Goal: Information Seeking & Learning: Learn about a topic

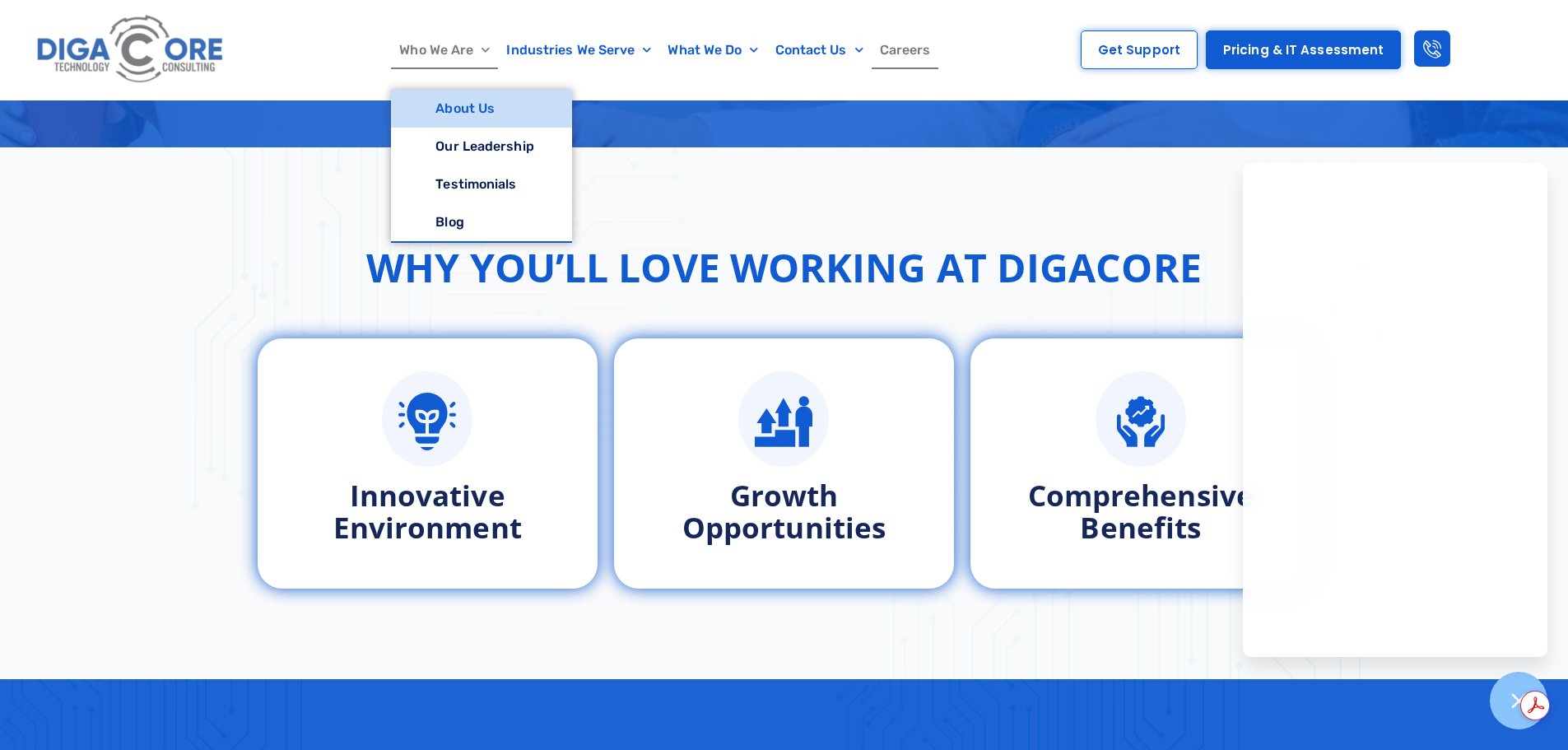
click at [455, 106] on link "About Us" at bounding box center [481, 108] width 180 height 38
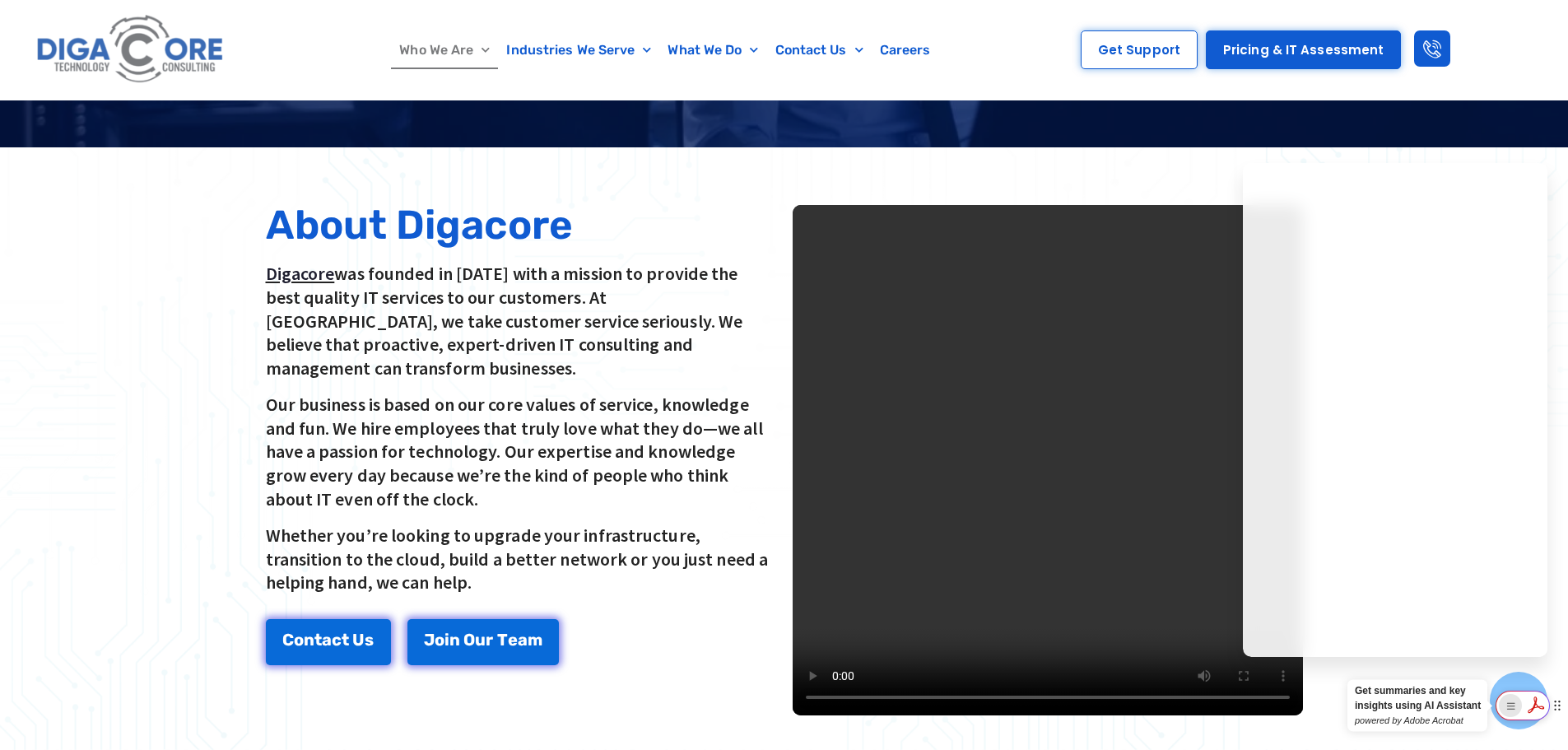
click at [1522, 705] on div "Show Acrobat AI FAB View Settings" at bounding box center [1511, 705] width 23 height 23
click at [1502, 705] on div "Show Acrobat AI FAB View Settings" at bounding box center [1511, 705] width 23 height 23
click at [1519, 681] on div at bounding box center [1520, 701] width 60 height 60
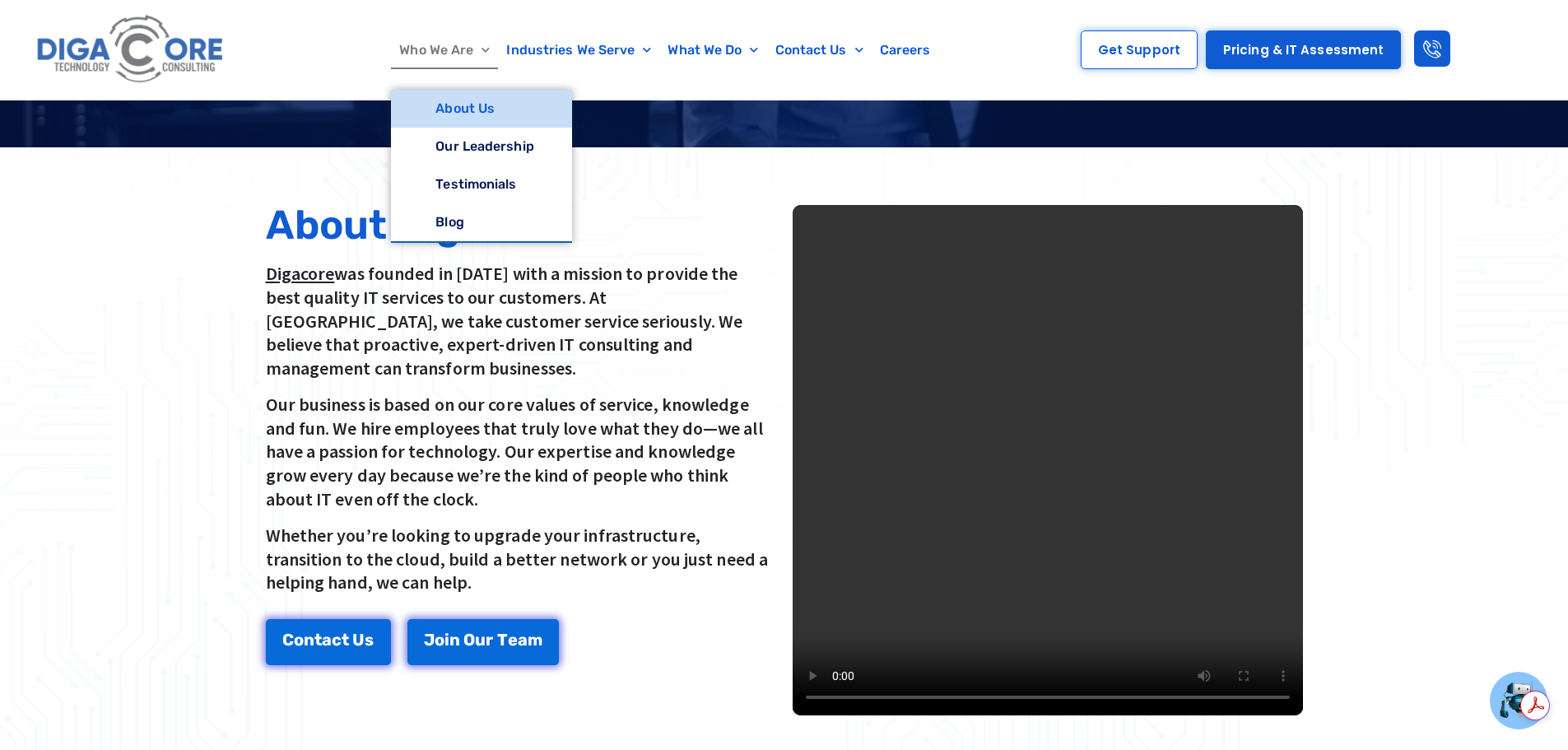
click at [470, 58] on link "Who We Are" at bounding box center [444, 49] width 107 height 38
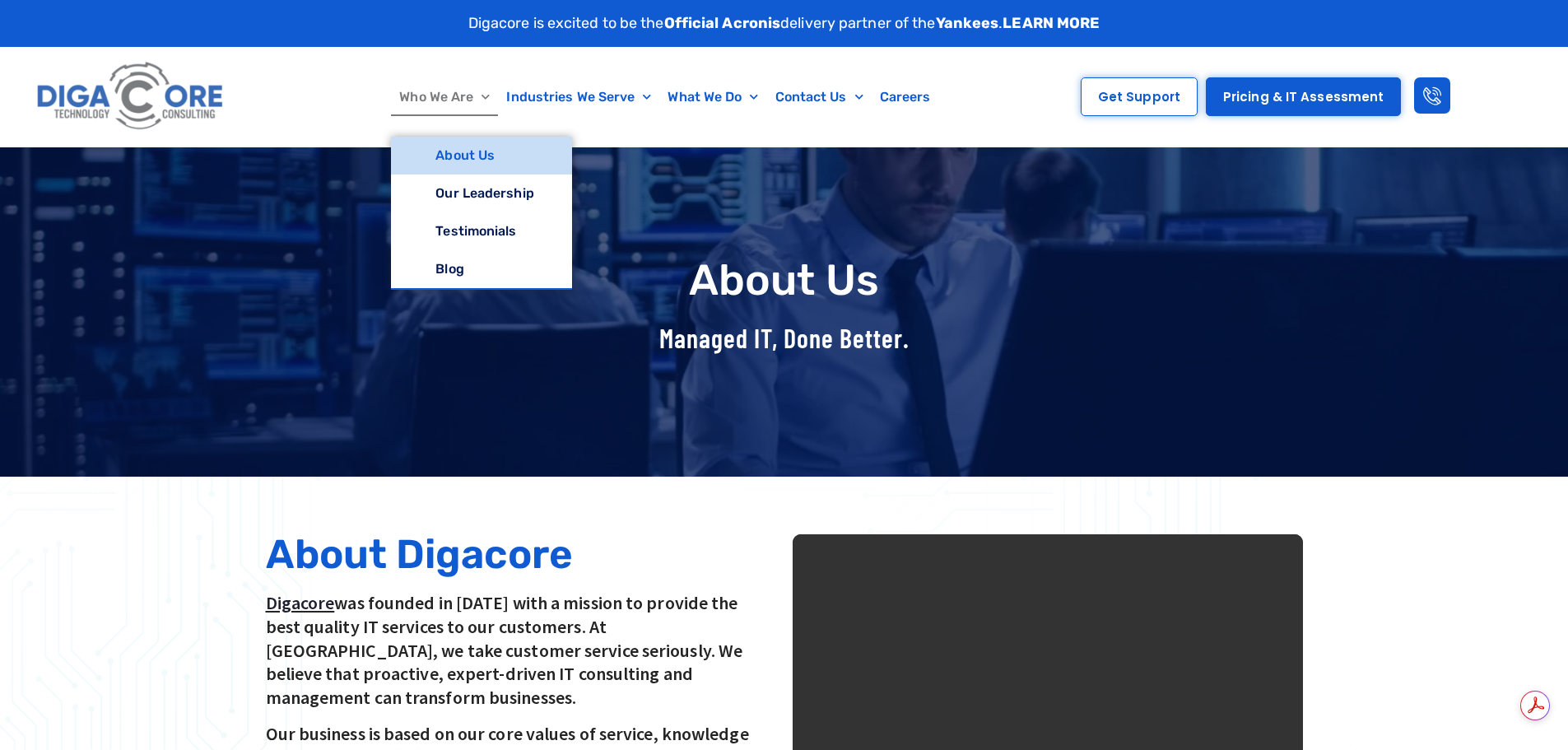
click at [462, 105] on link "Who We Are" at bounding box center [444, 97] width 107 height 38
click at [487, 197] on link "Our Leadership" at bounding box center [481, 193] width 180 height 38
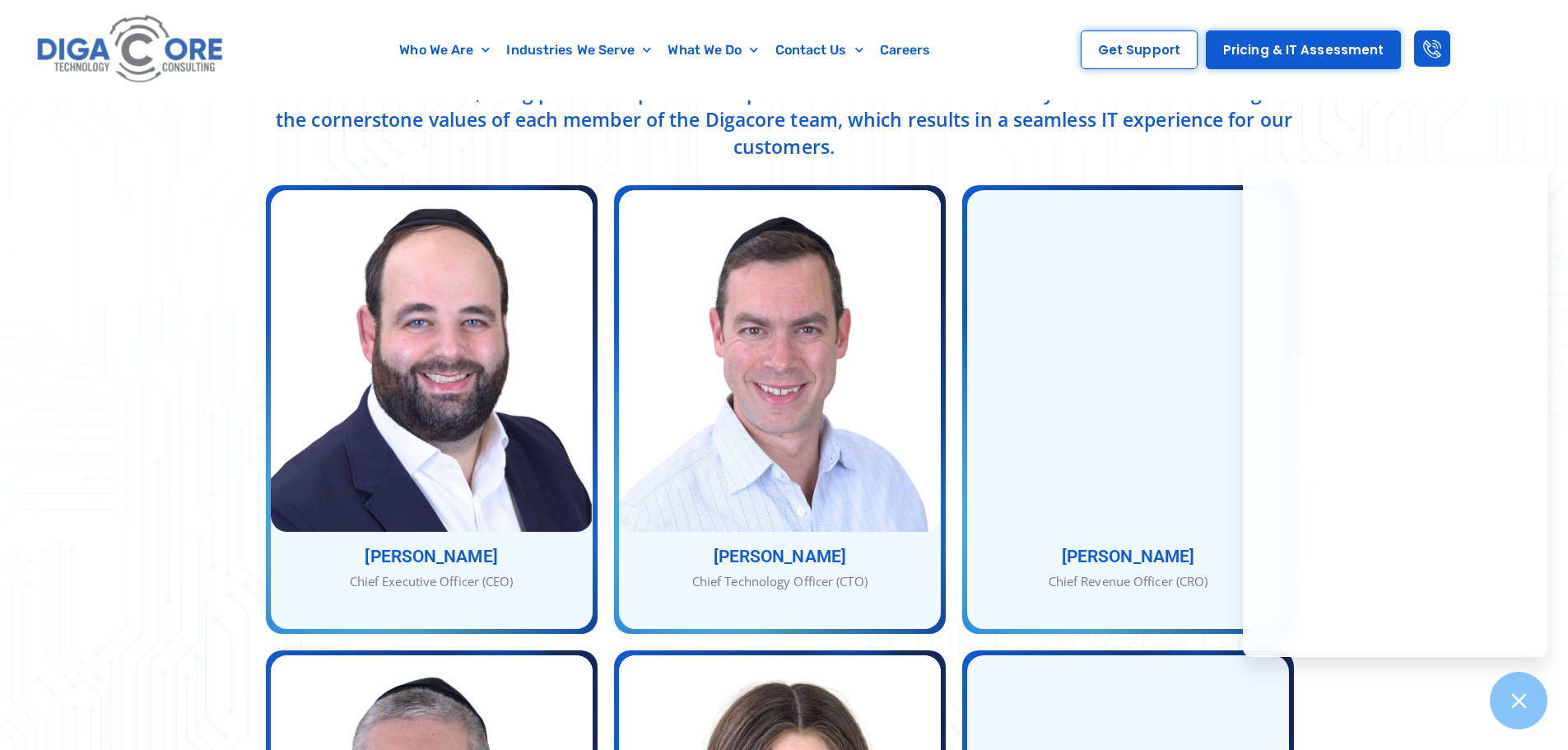
scroll to position [494, 0]
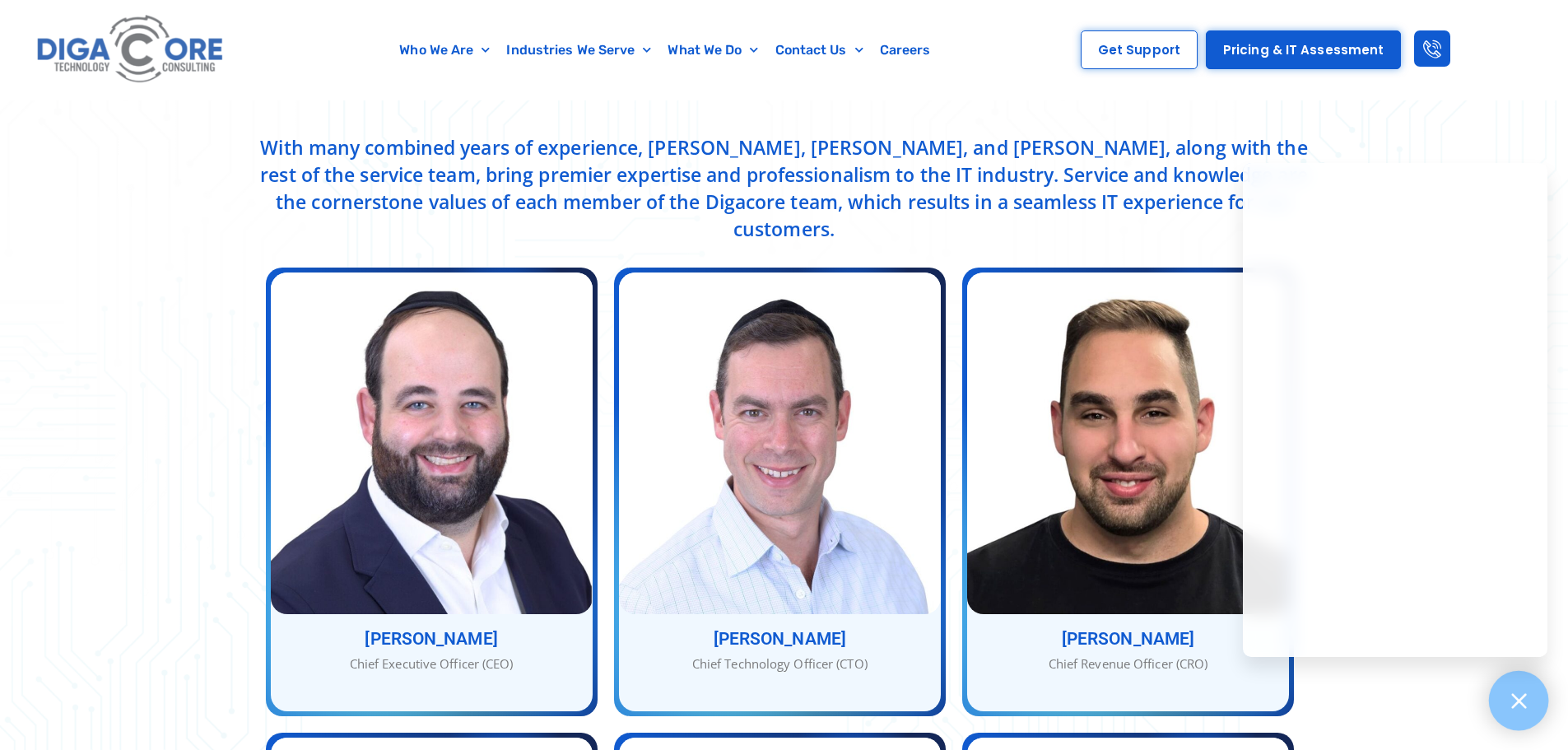
click at [1521, 704] on icon at bounding box center [1519, 701] width 21 height 21
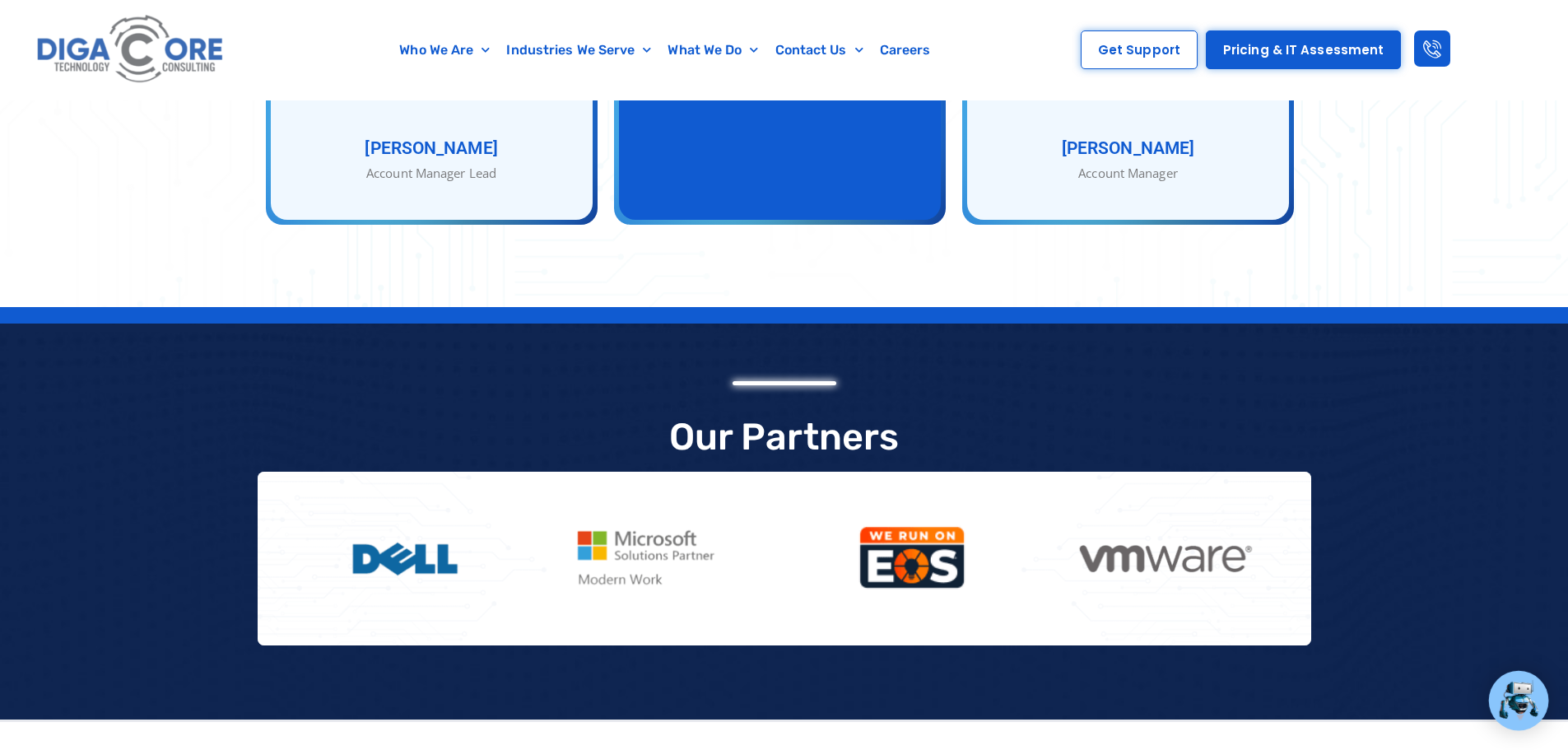
scroll to position [2634, 0]
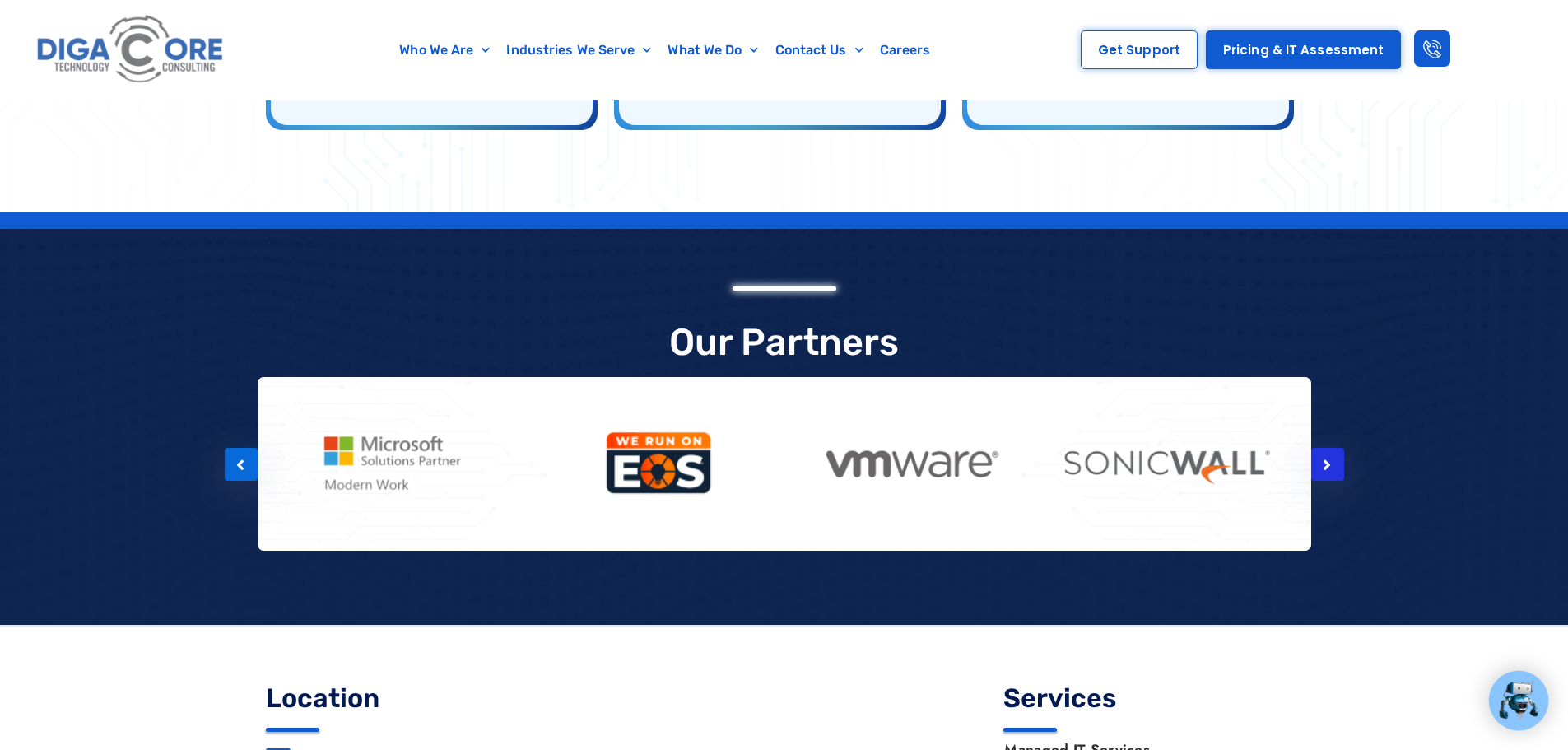
click at [1326, 448] on div at bounding box center [1328, 465] width 33 height 33
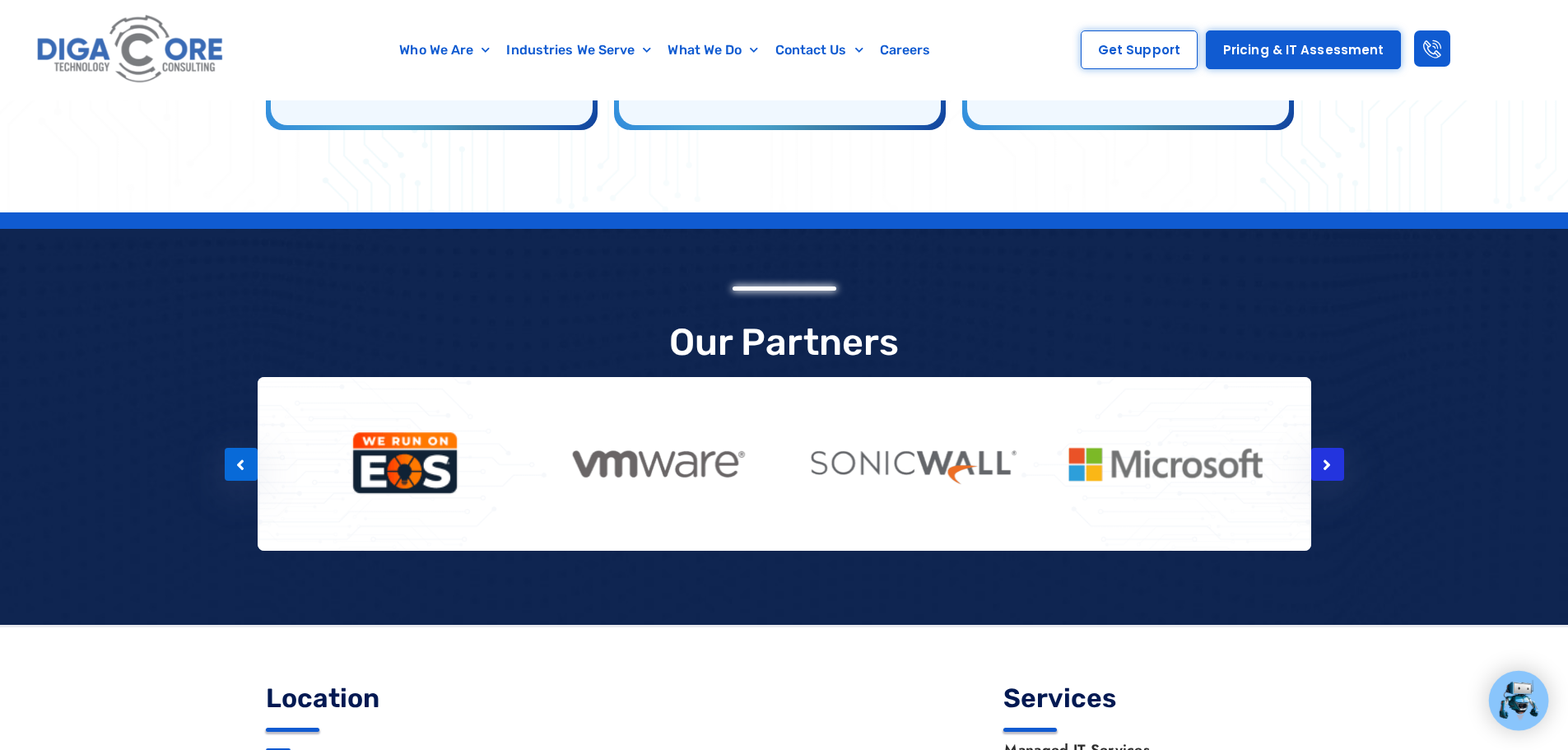
click at [1326, 448] on div at bounding box center [1328, 465] width 33 height 33
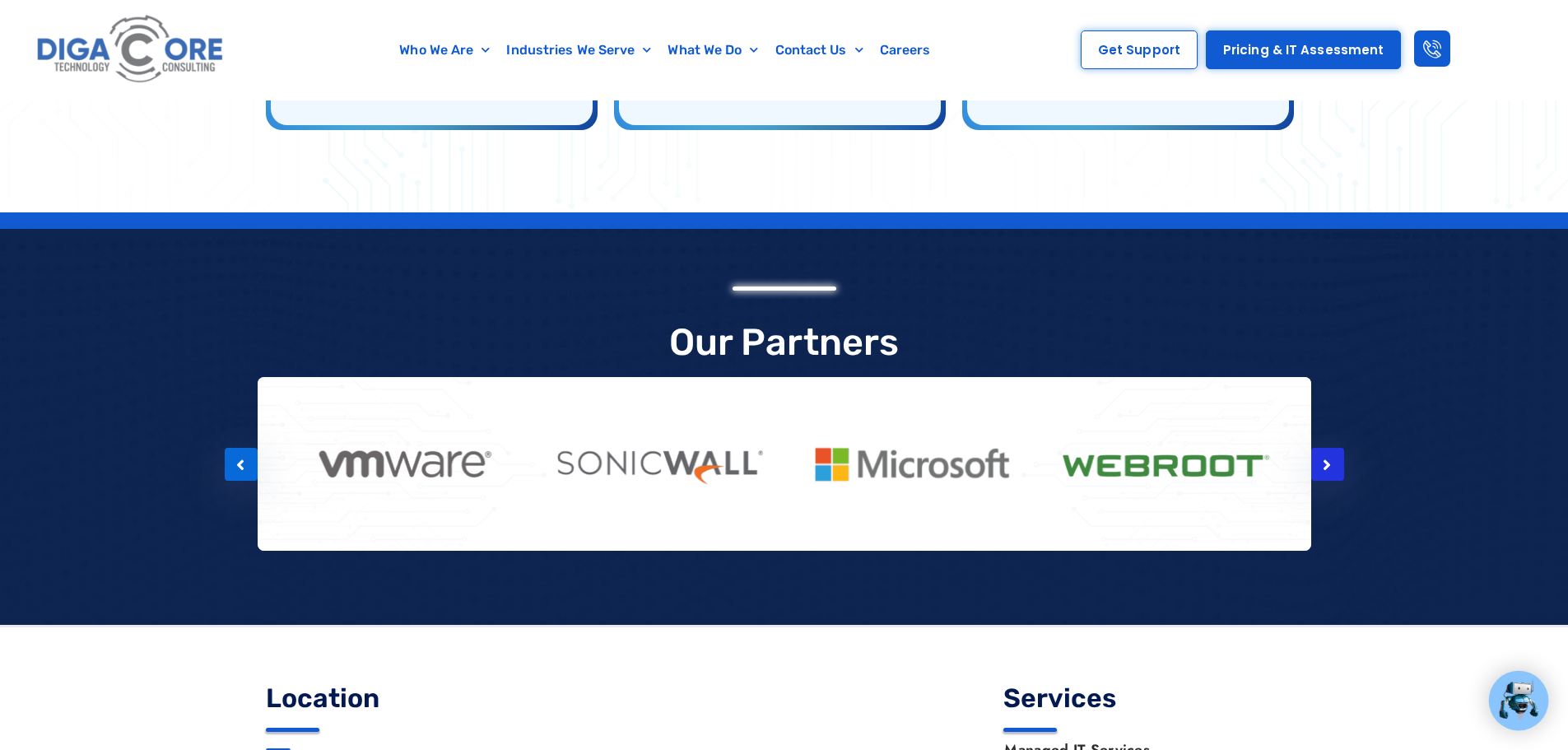
click at [1326, 448] on div at bounding box center [1328, 465] width 33 height 33
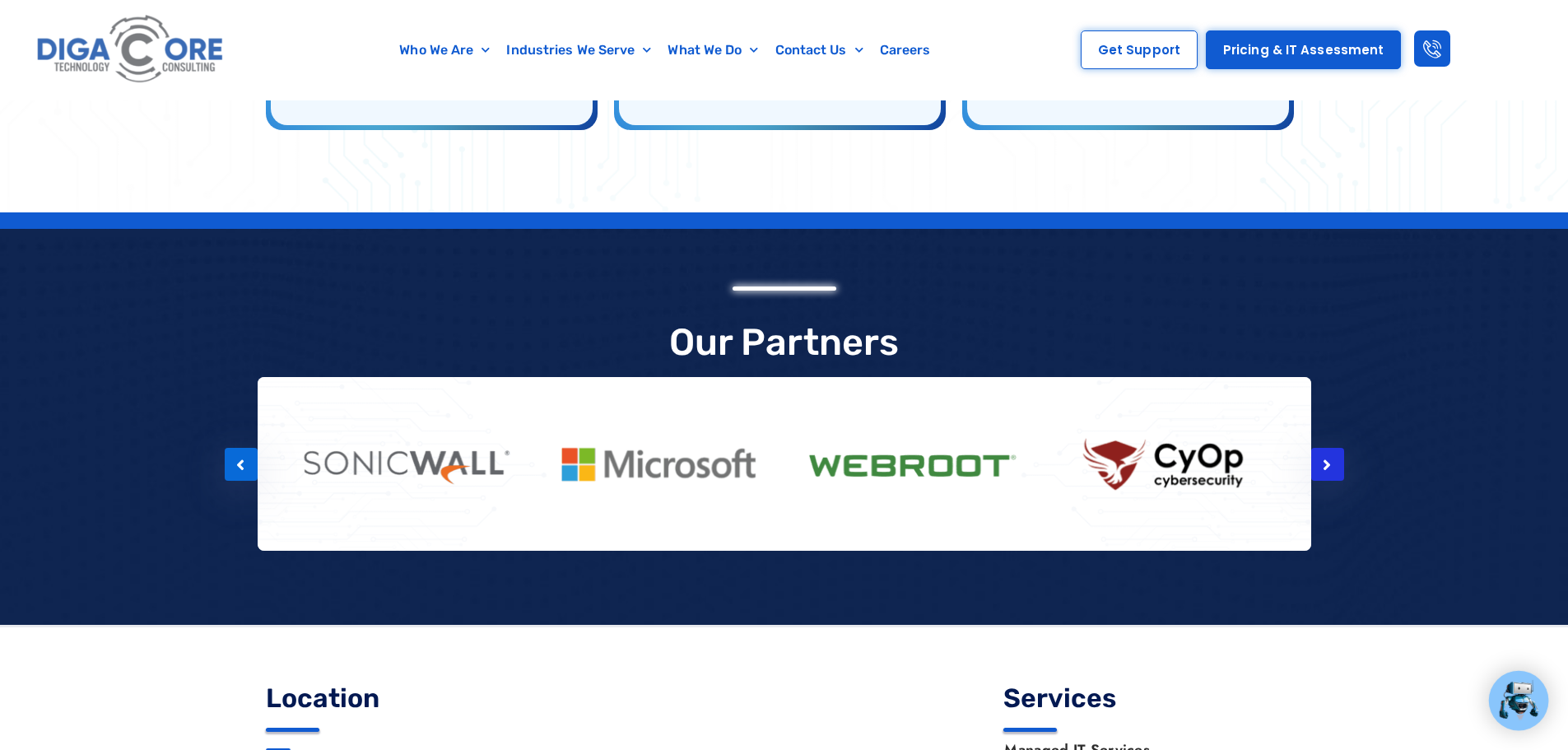
click at [1332, 448] on div at bounding box center [1328, 465] width 33 height 33
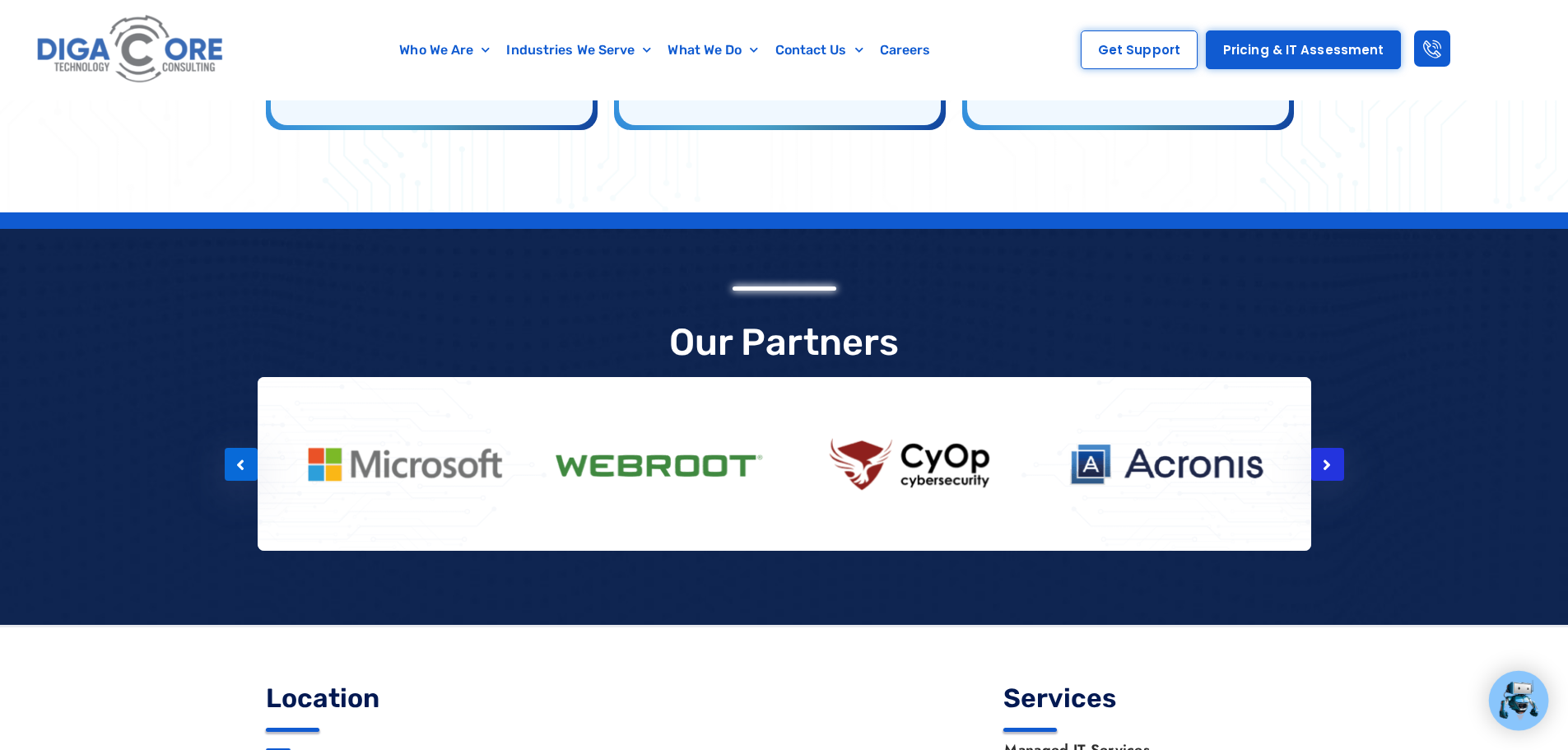
click at [1332, 448] on div at bounding box center [1328, 465] width 33 height 33
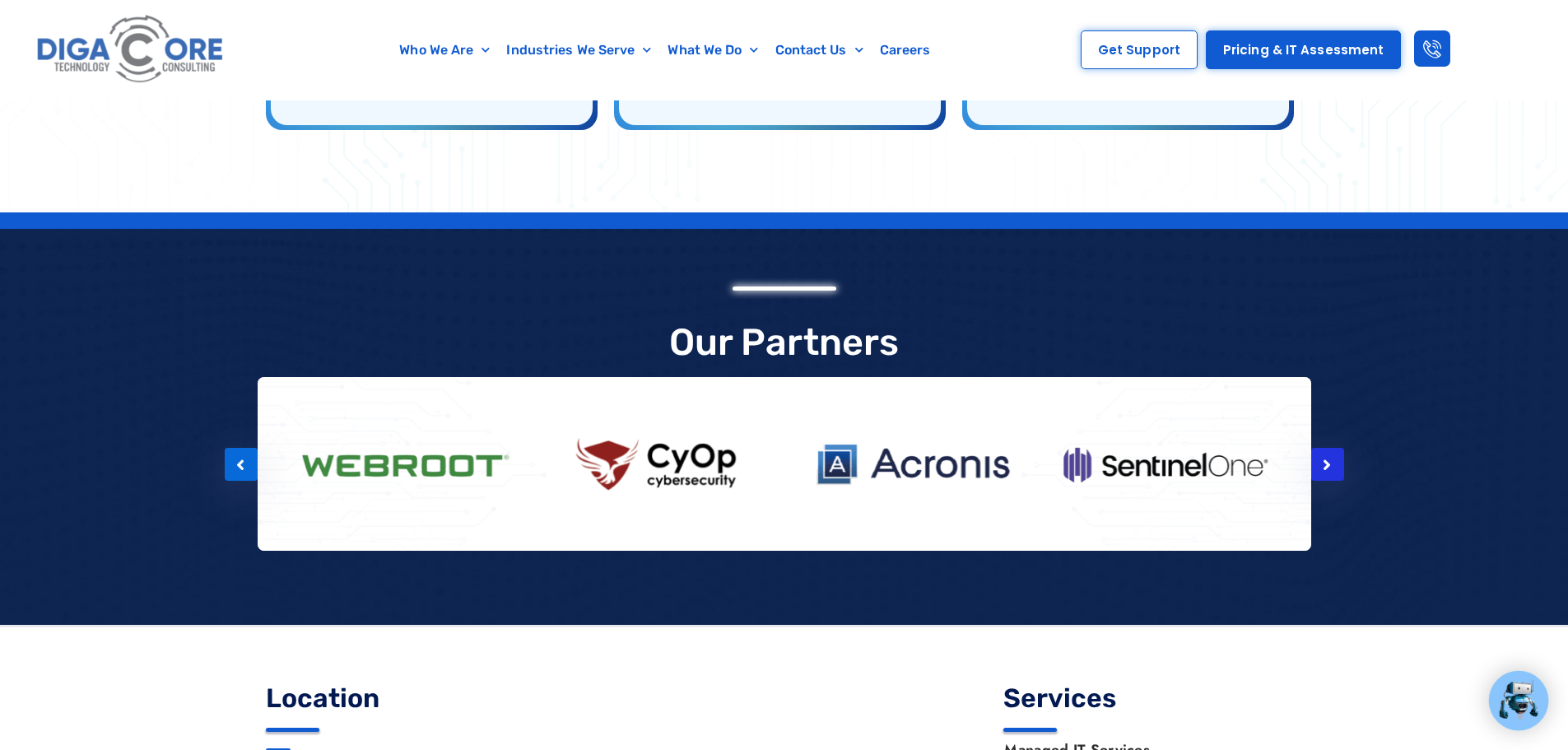
click at [1332, 448] on div at bounding box center [1328, 465] width 33 height 33
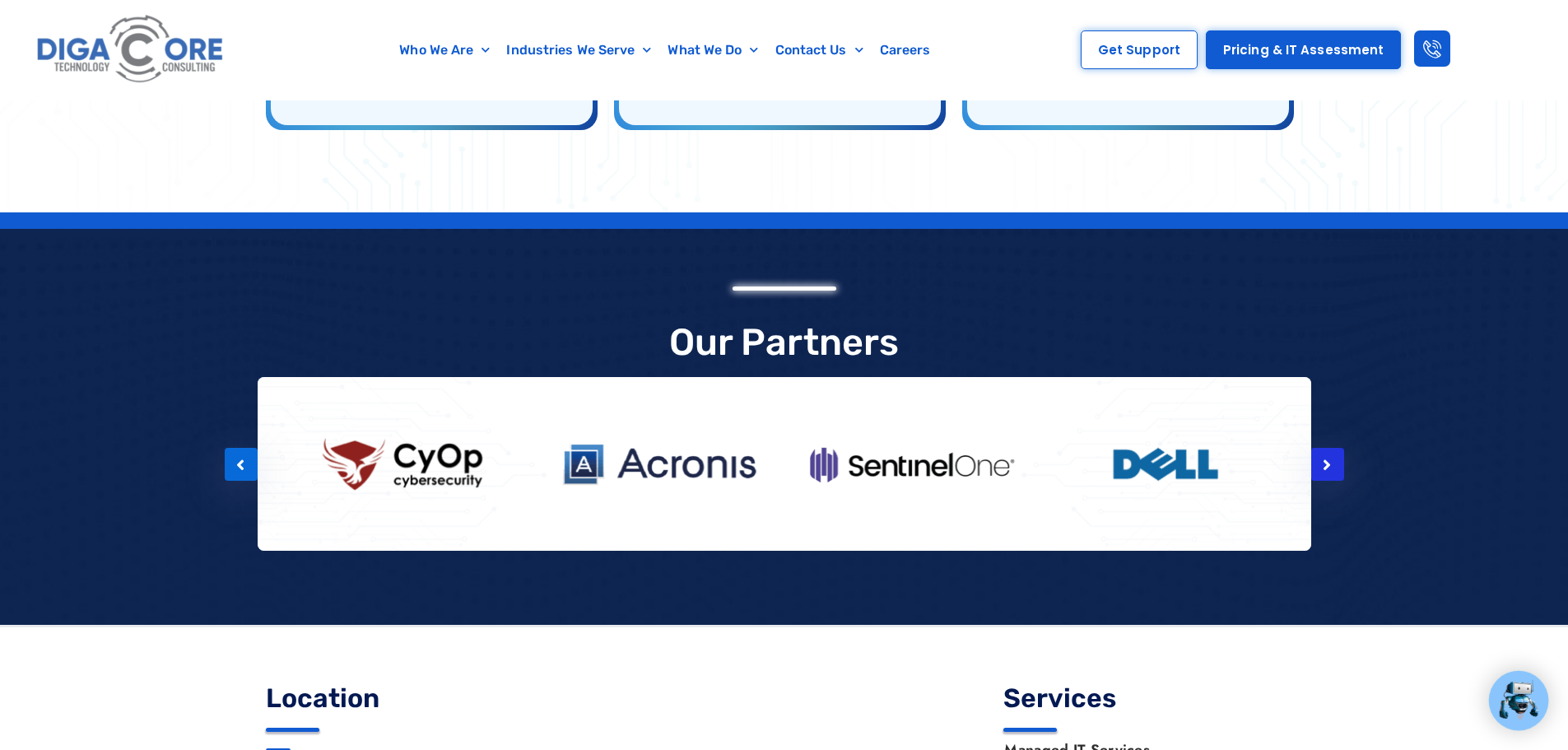
click at [1332, 448] on div at bounding box center [1328, 465] width 33 height 33
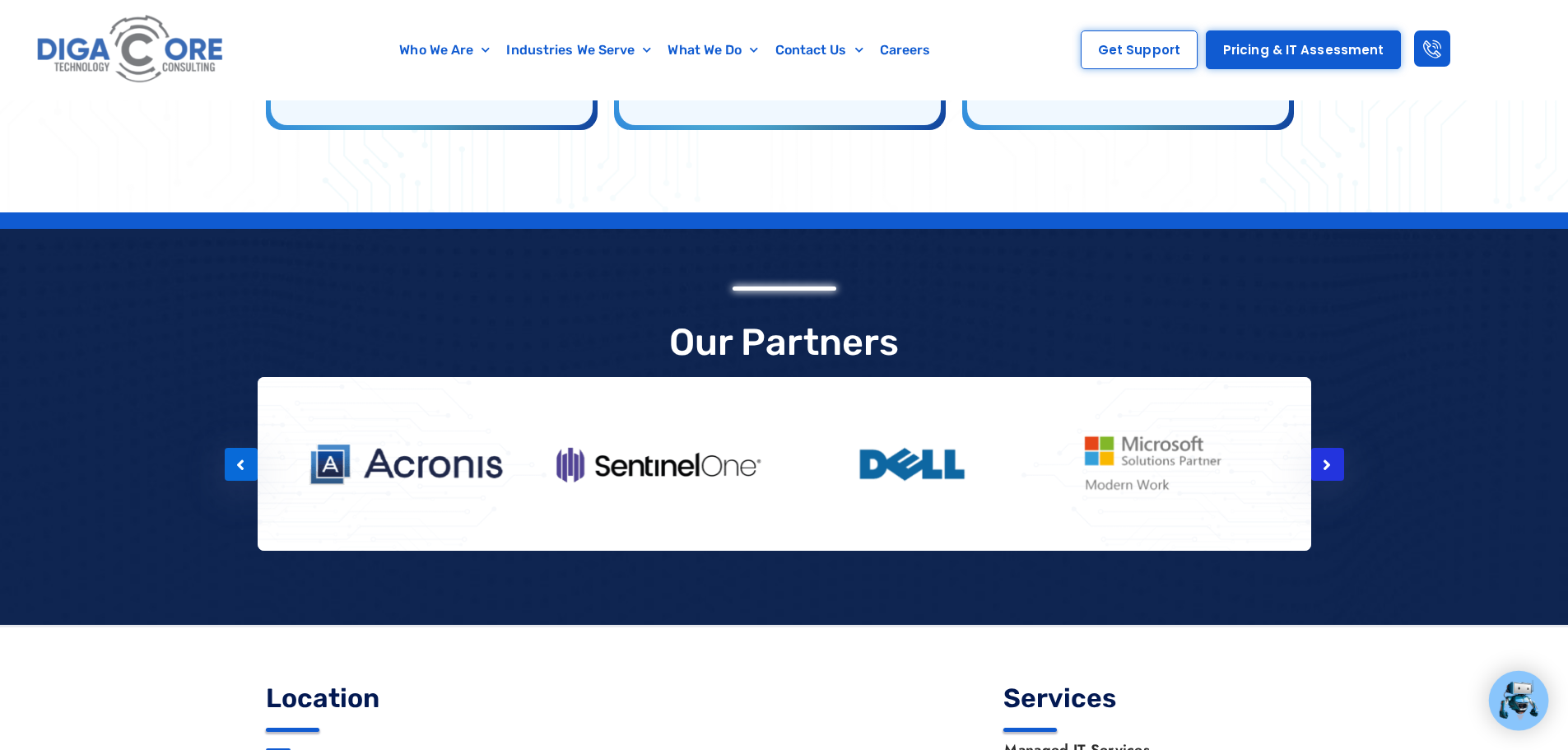
click at [1332, 448] on div at bounding box center [1328, 465] width 33 height 33
click at [1331, 457] on icon at bounding box center [1327, 465] width 9 height 16
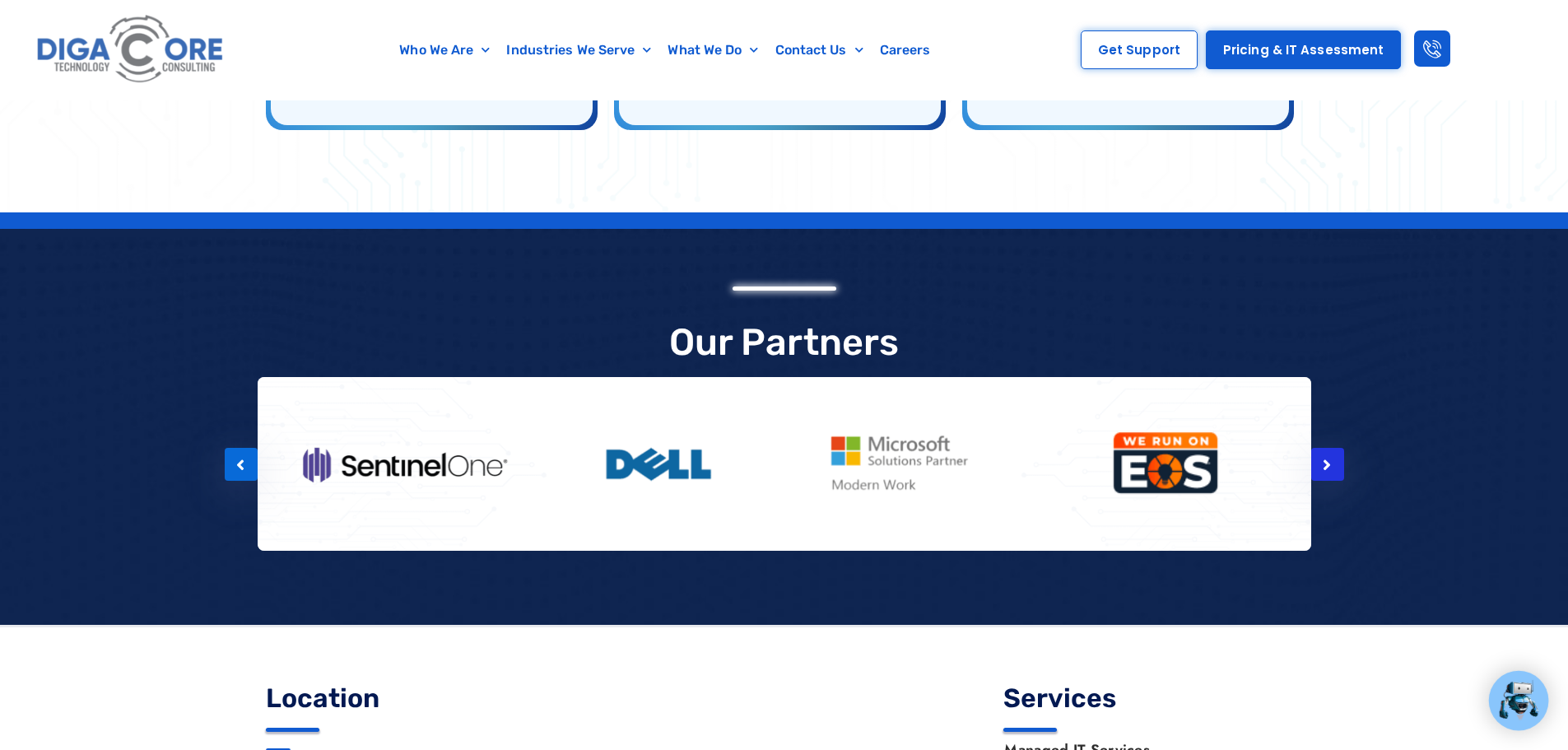
click at [1336, 448] on div at bounding box center [1328, 465] width 33 height 33
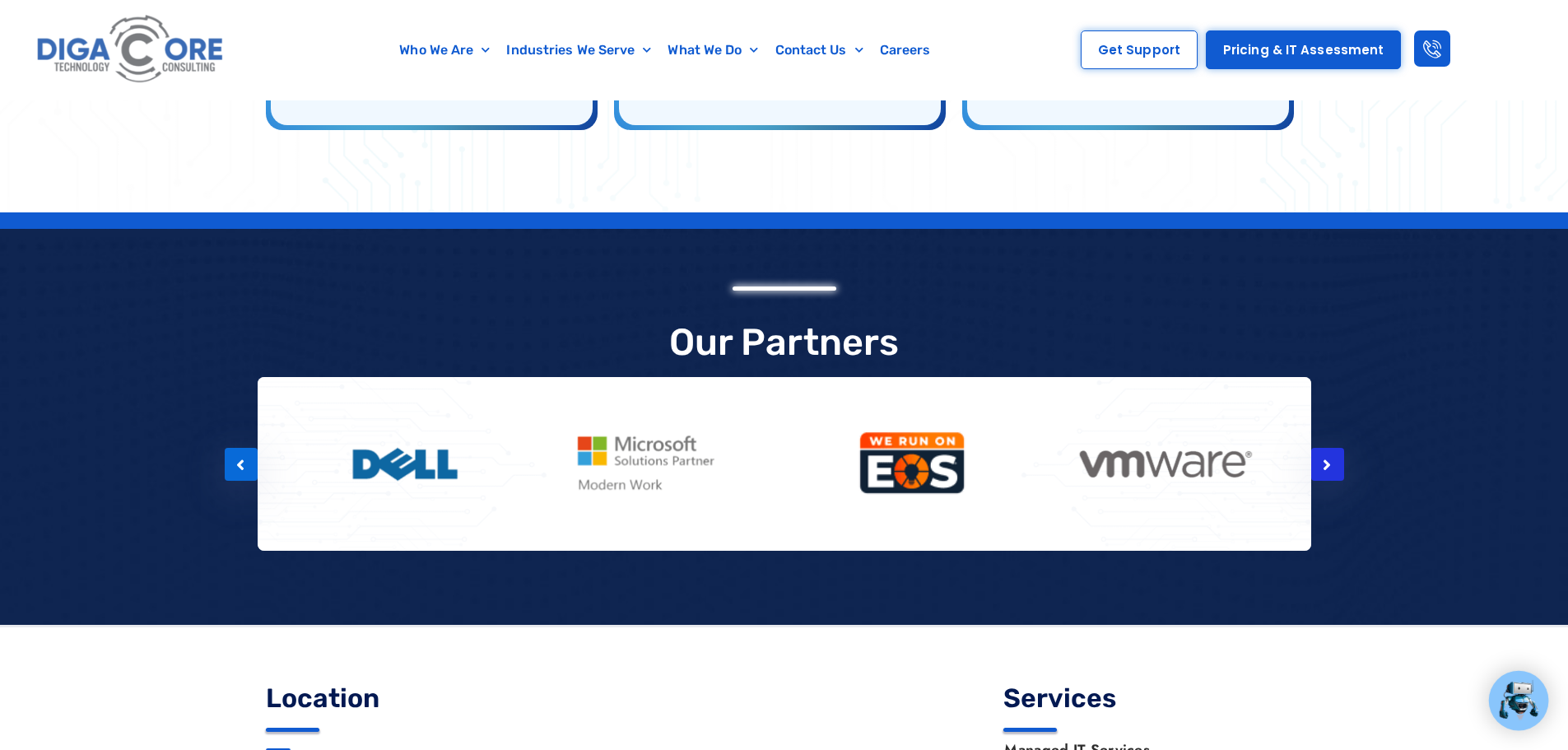
click at [1336, 448] on div at bounding box center [1328, 465] width 33 height 33
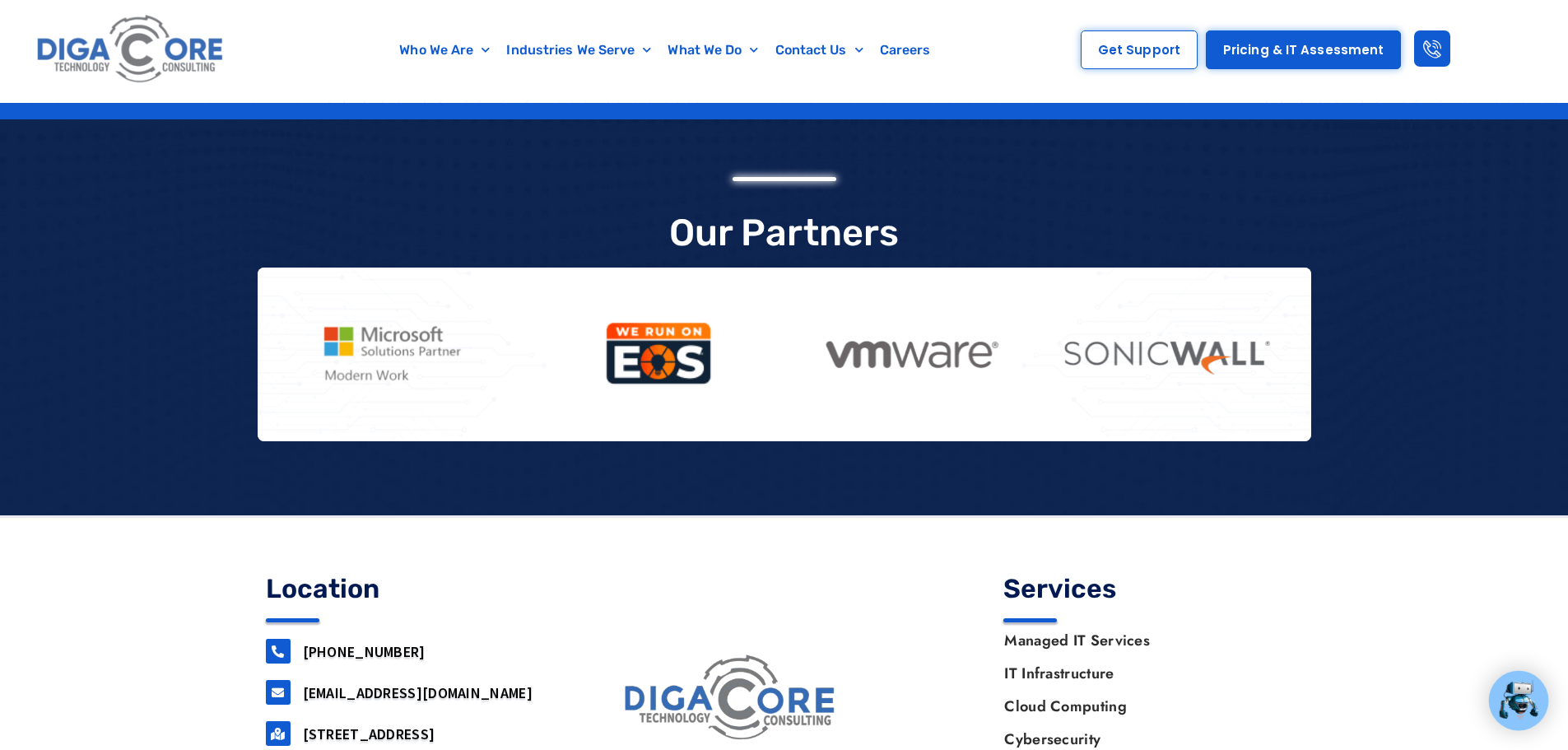
scroll to position [2859, 0]
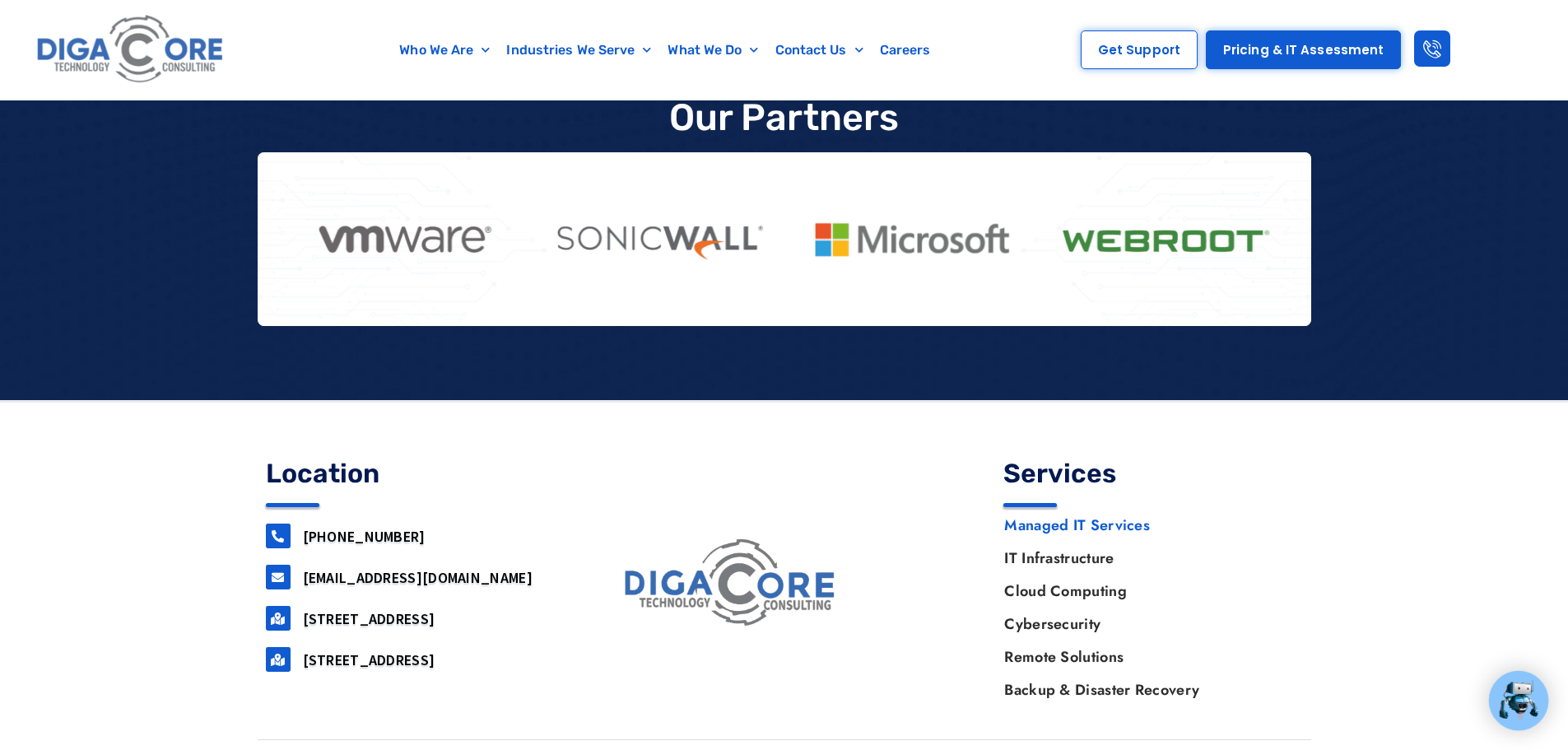
click at [1080, 509] on link "Managed IT Services" at bounding box center [1145, 525] width 315 height 33
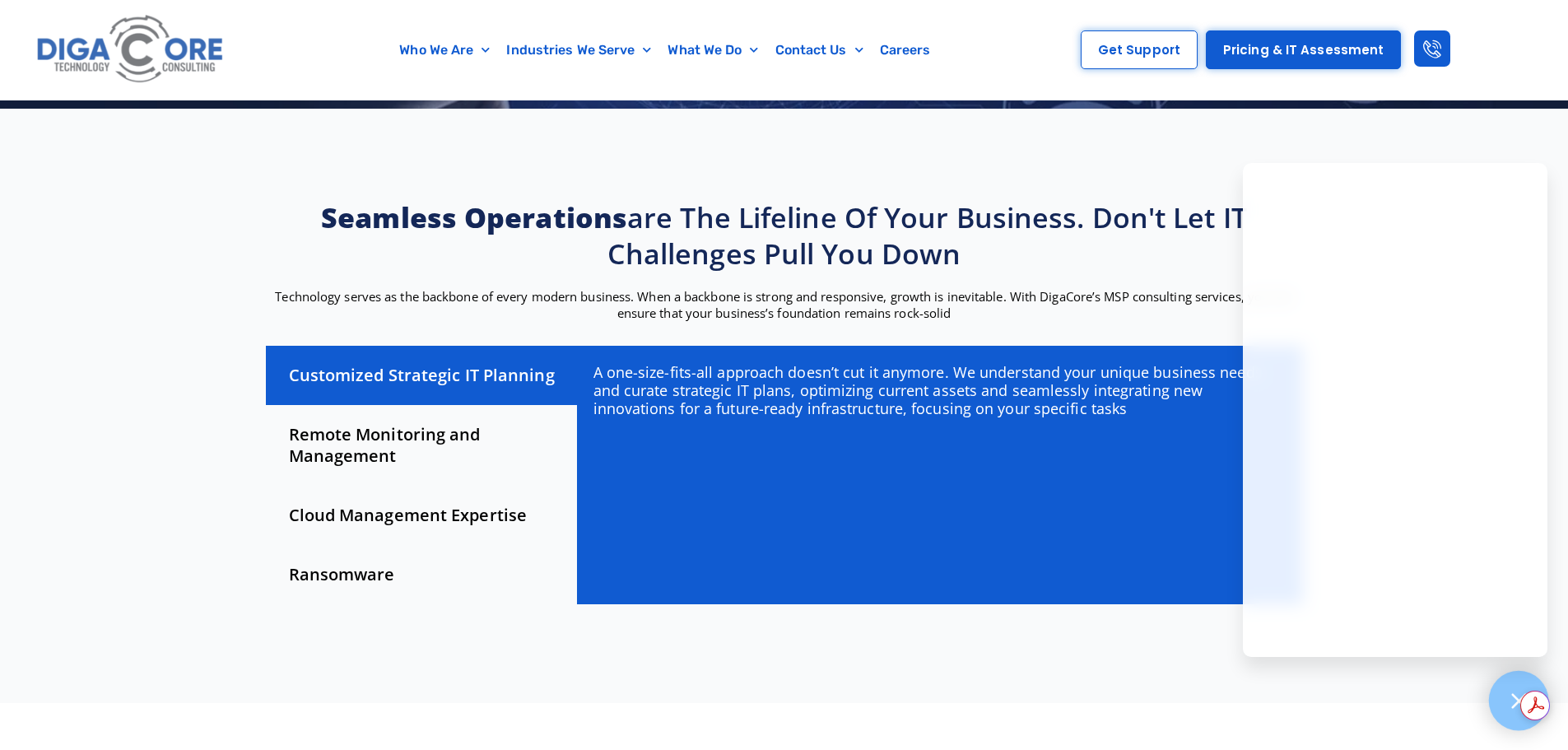
click at [1514, 707] on icon at bounding box center [1519, 701] width 21 height 21
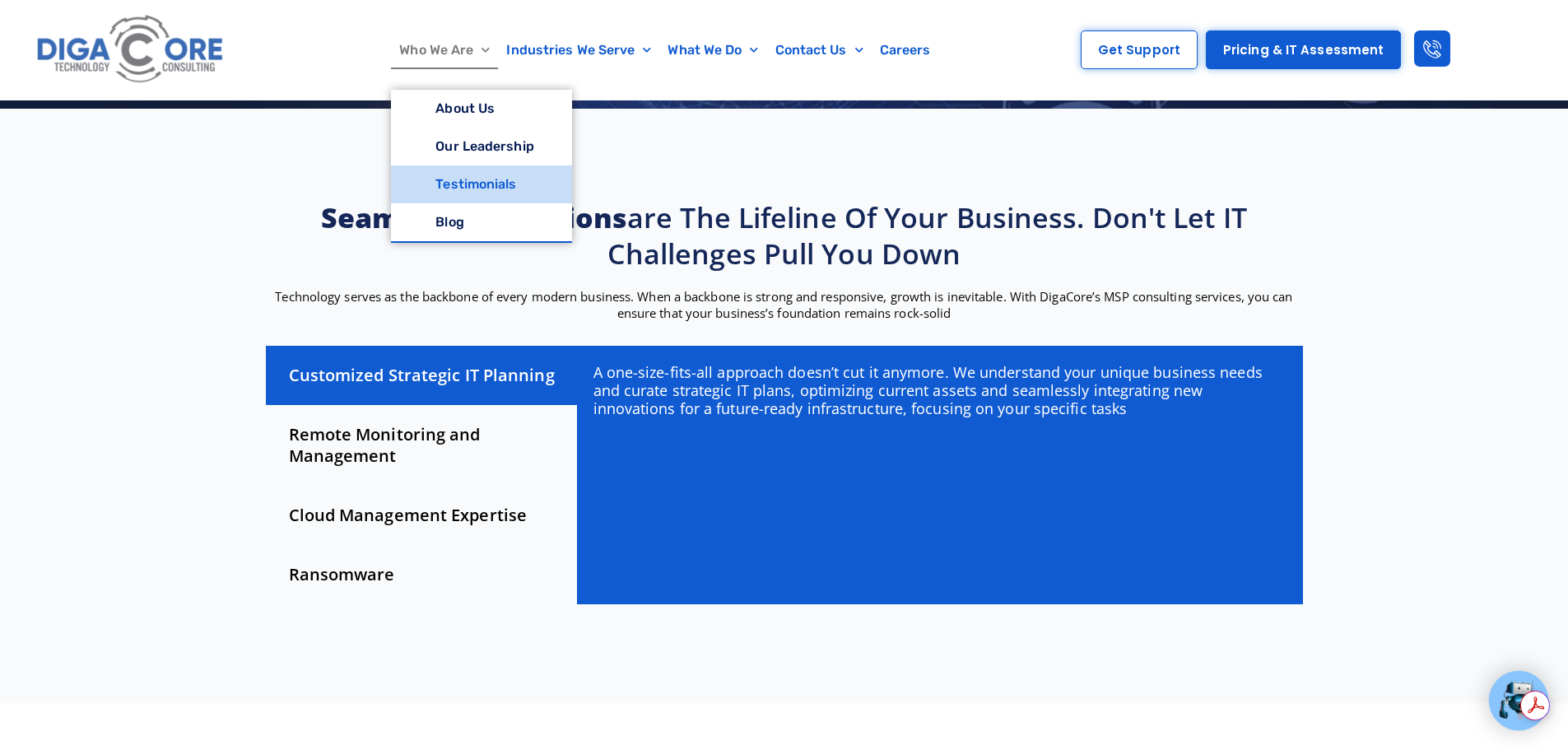
click at [483, 190] on link "Testimonials" at bounding box center [481, 184] width 180 height 38
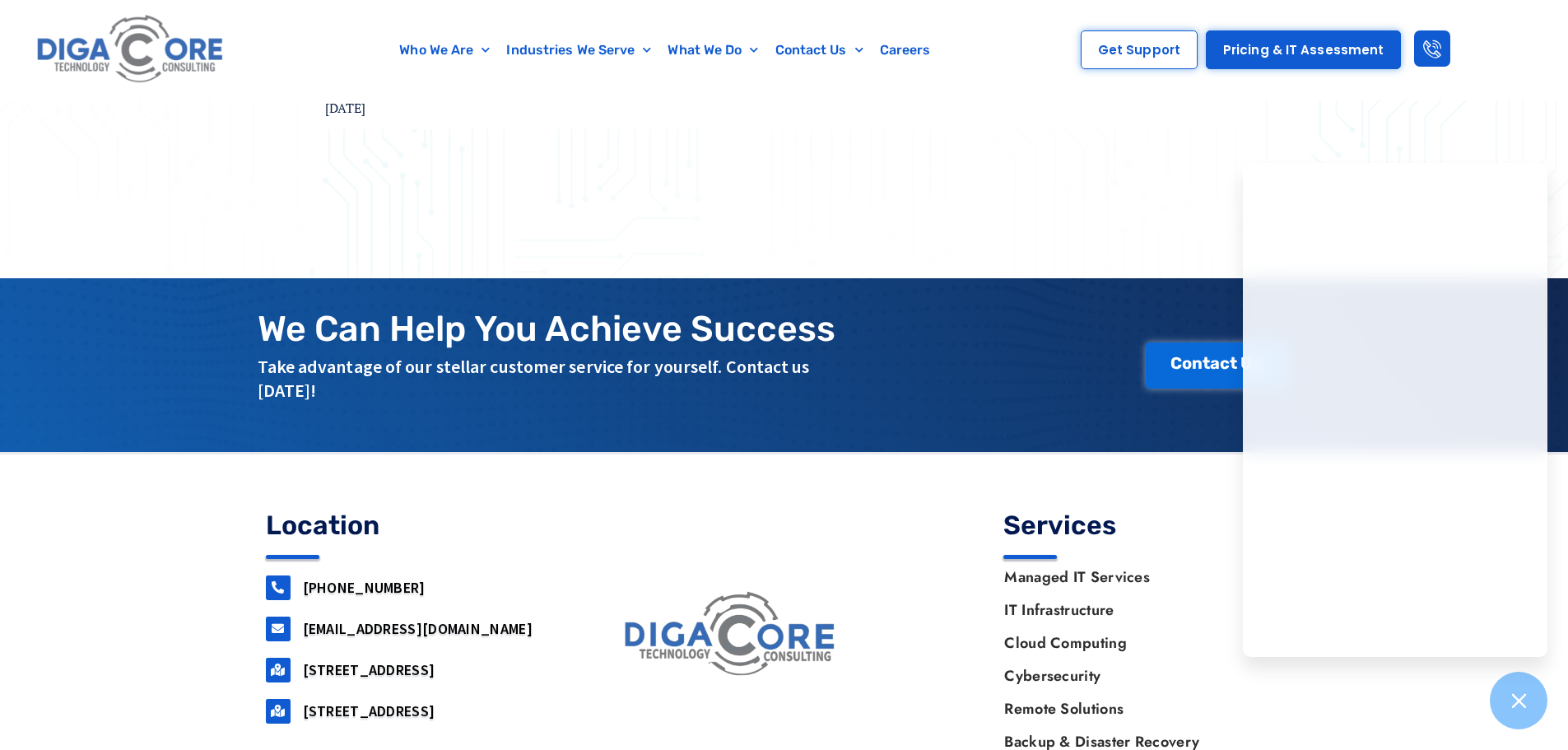
scroll to position [740, 0]
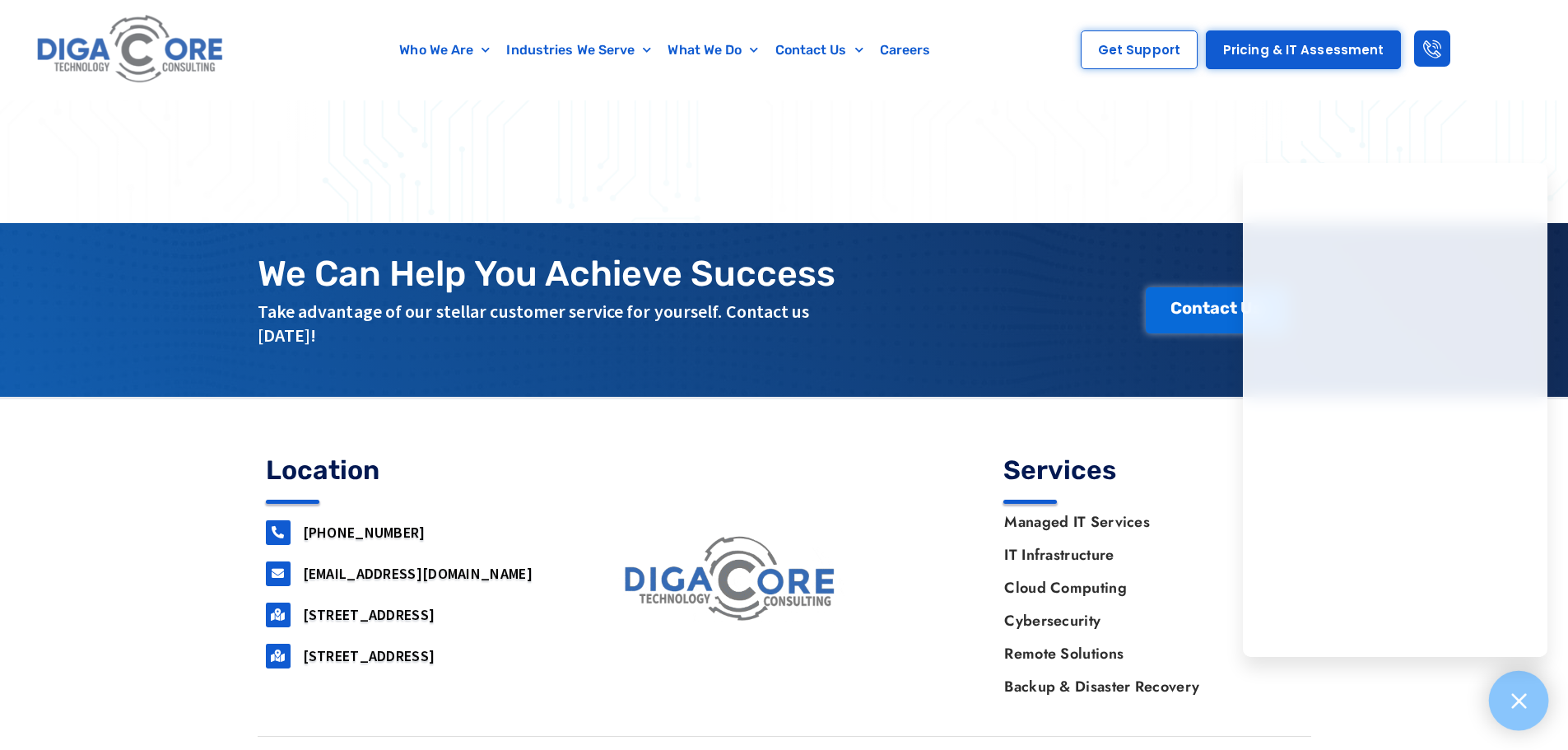
click at [1534, 708] on div at bounding box center [1520, 701] width 60 height 60
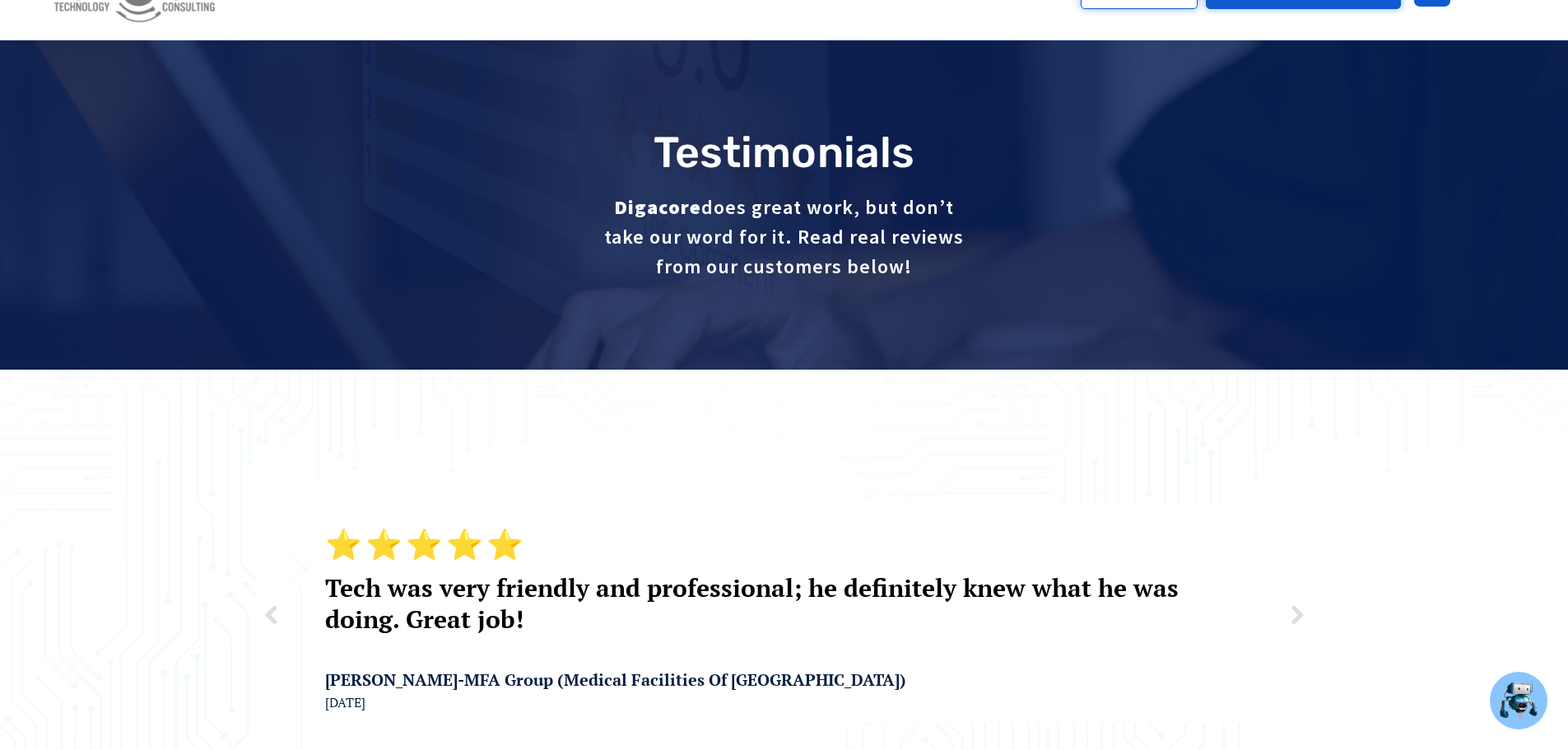
scroll to position [0, 0]
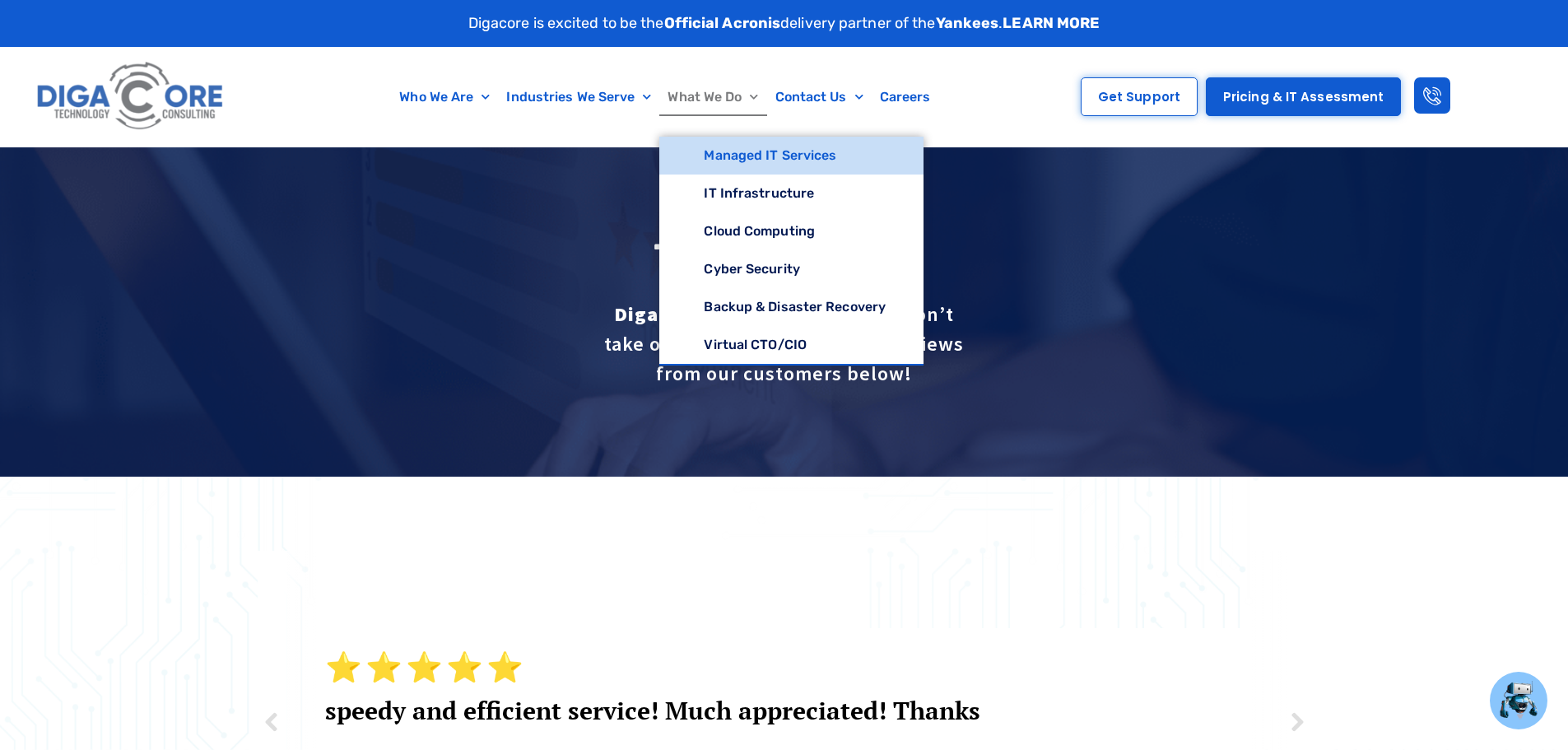
click at [746, 159] on link "Managed IT Services" at bounding box center [791, 155] width 264 height 38
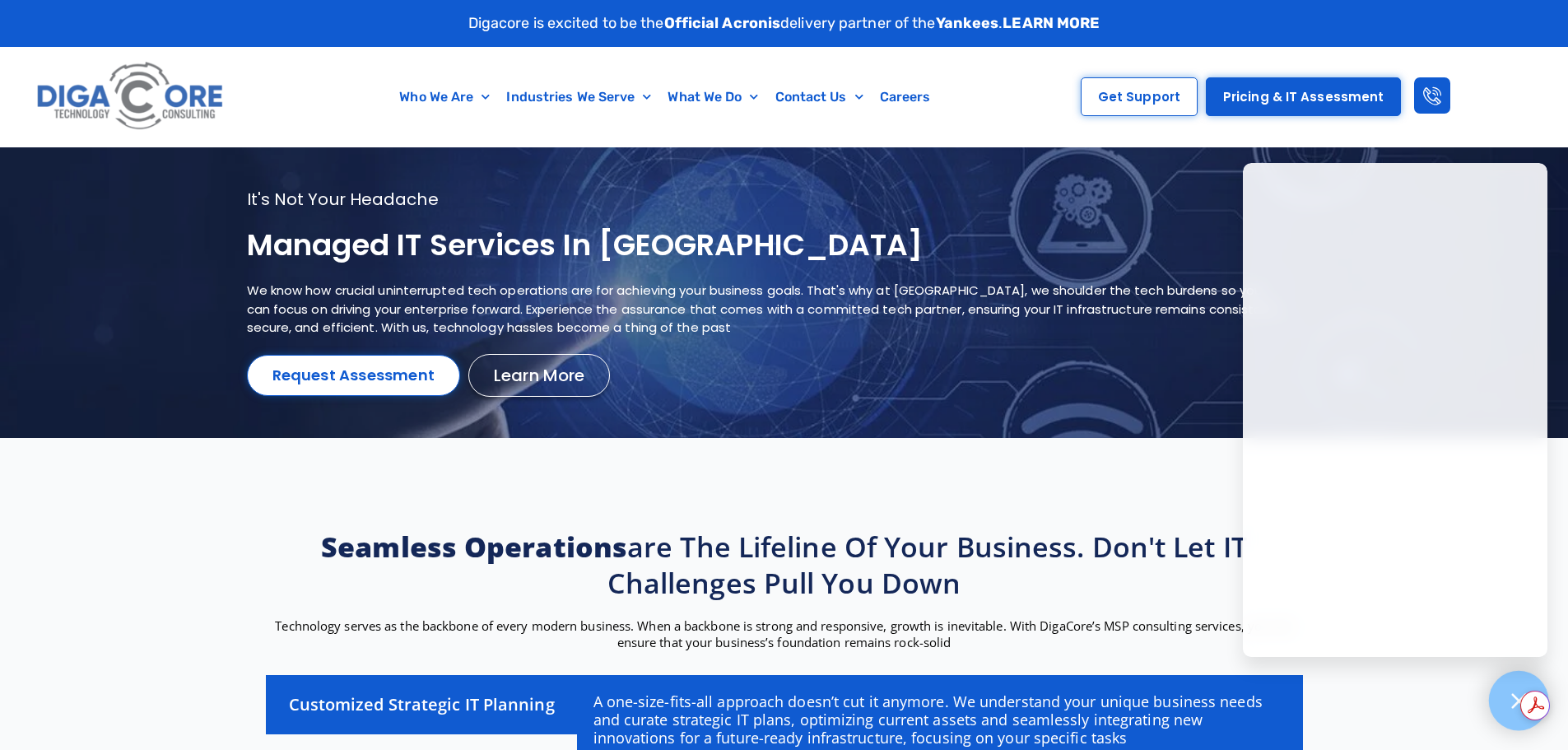
click at [1509, 706] on icon at bounding box center [1519, 701] width 21 height 21
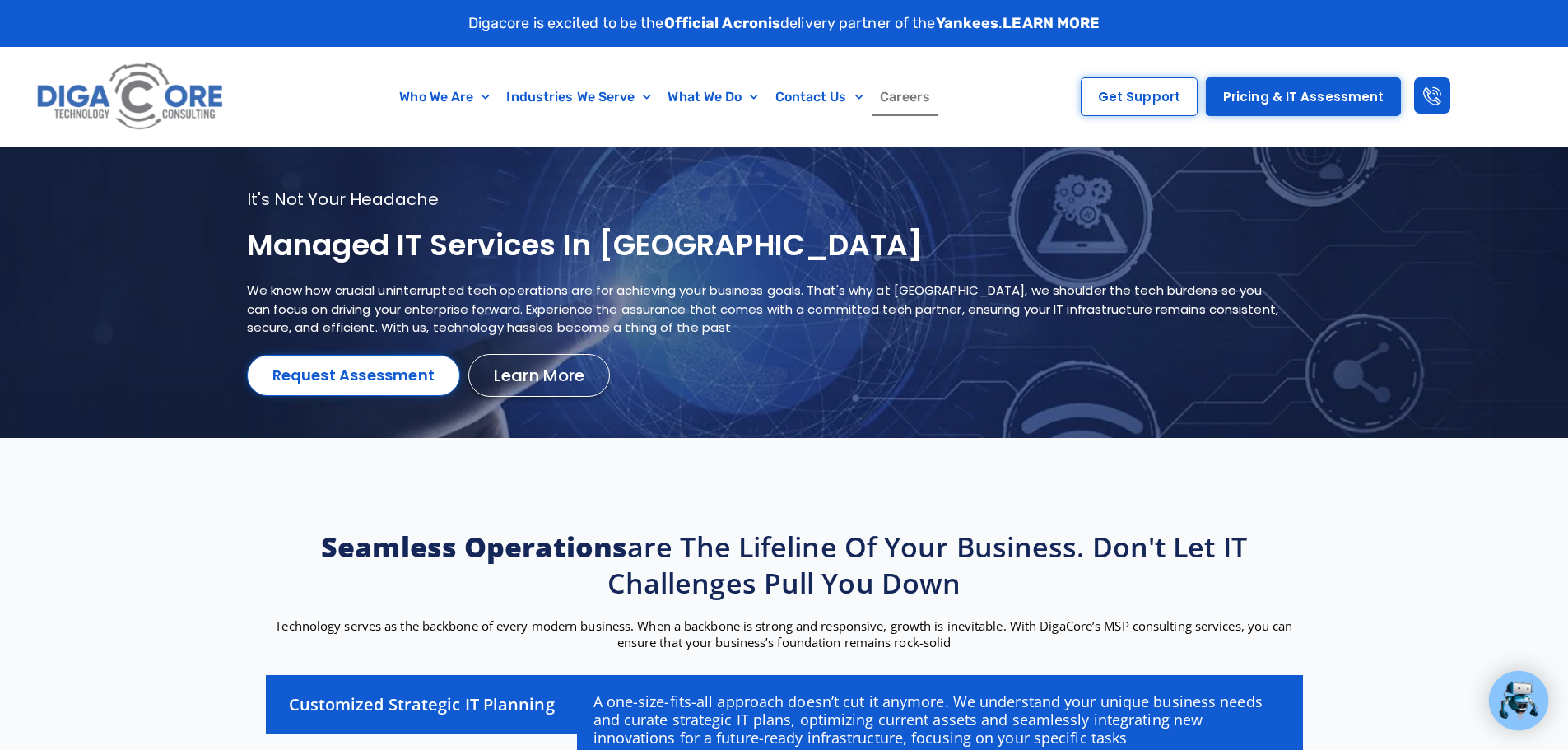
click at [913, 105] on link "Careers" at bounding box center [906, 97] width 68 height 38
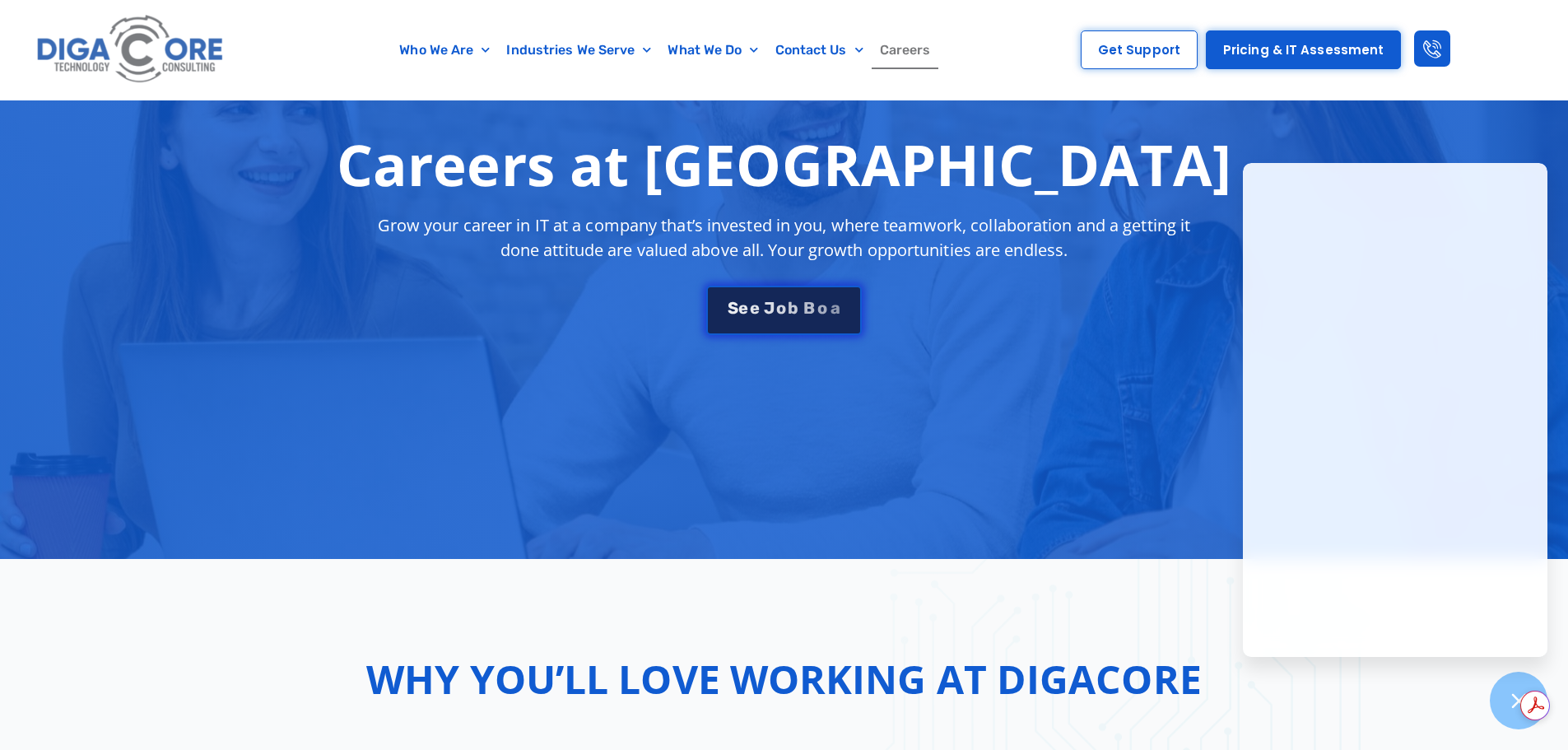
click at [791, 302] on div "S e e J [PERSON_NAME]" at bounding box center [783, 308] width 118 height 16
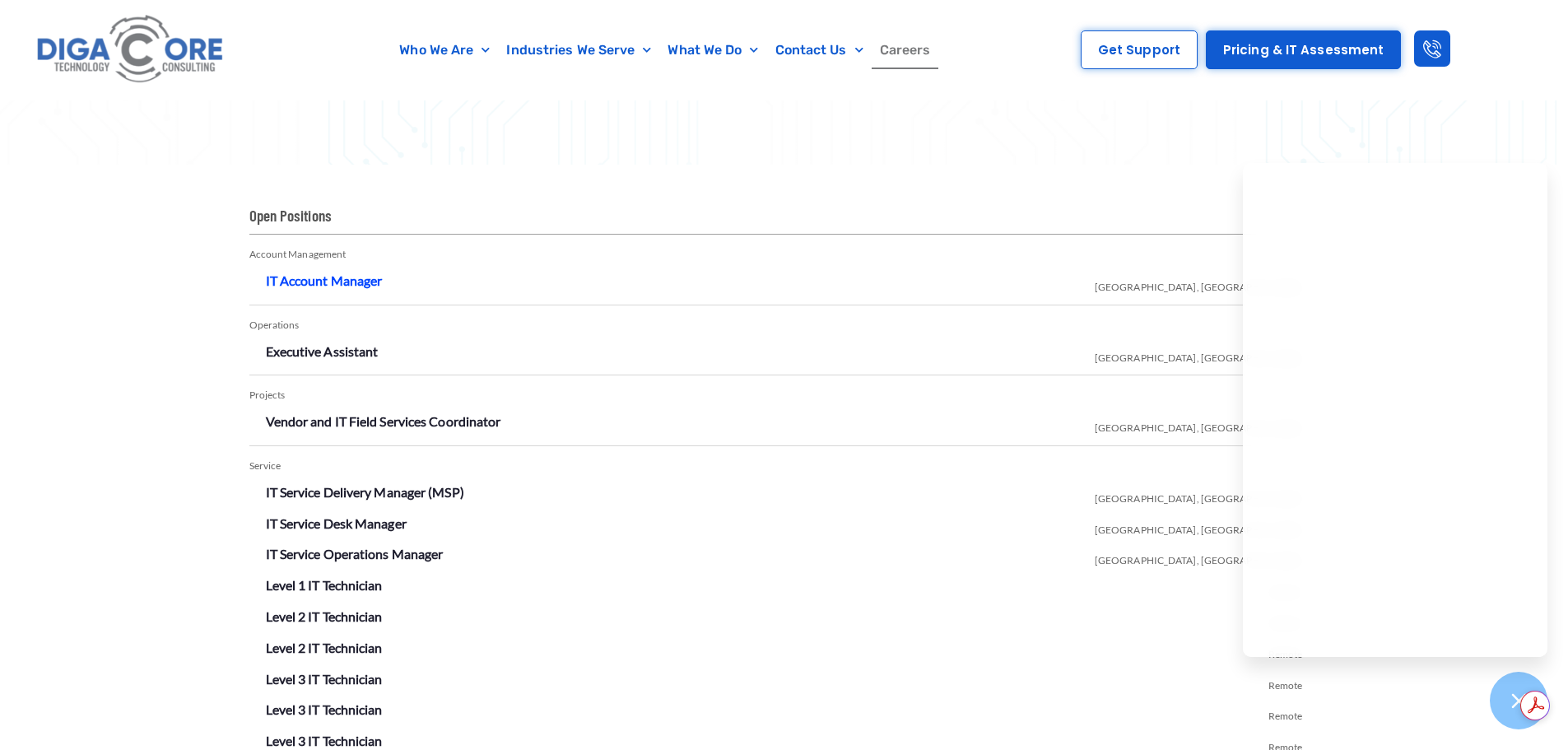
click at [323, 276] on link "IT Account Manager" at bounding box center [324, 281] width 117 height 15
